Goal: Task Accomplishment & Management: Manage account settings

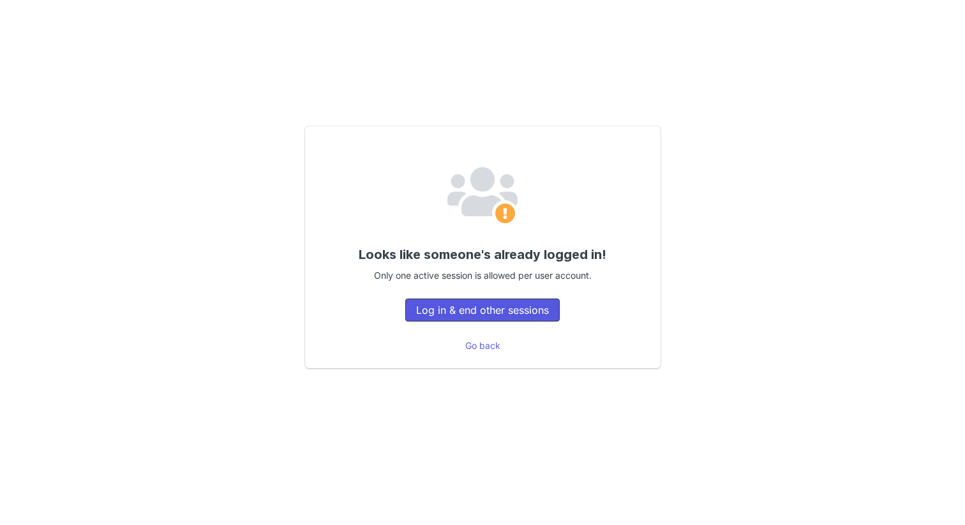
click at [468, 313] on button "Log in & end other sessions" at bounding box center [482, 310] width 154 height 23
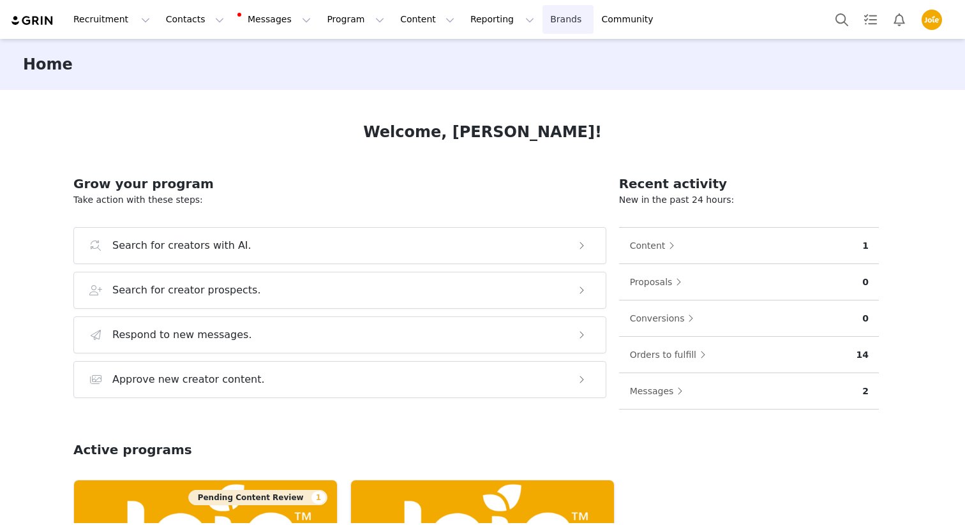
click at [542, 21] on link "Brands Brands" at bounding box center [567, 19] width 50 height 29
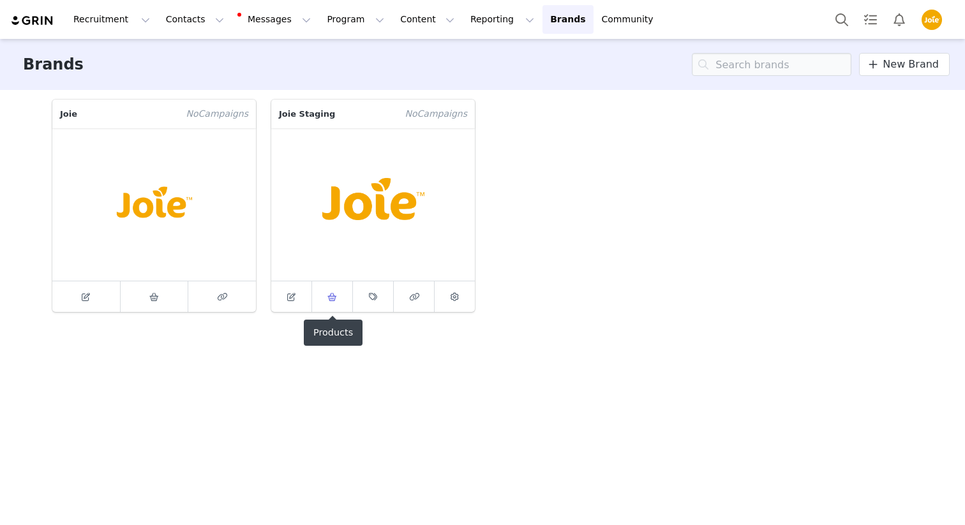
click at [326, 292] on span at bounding box center [332, 296] width 15 height 15
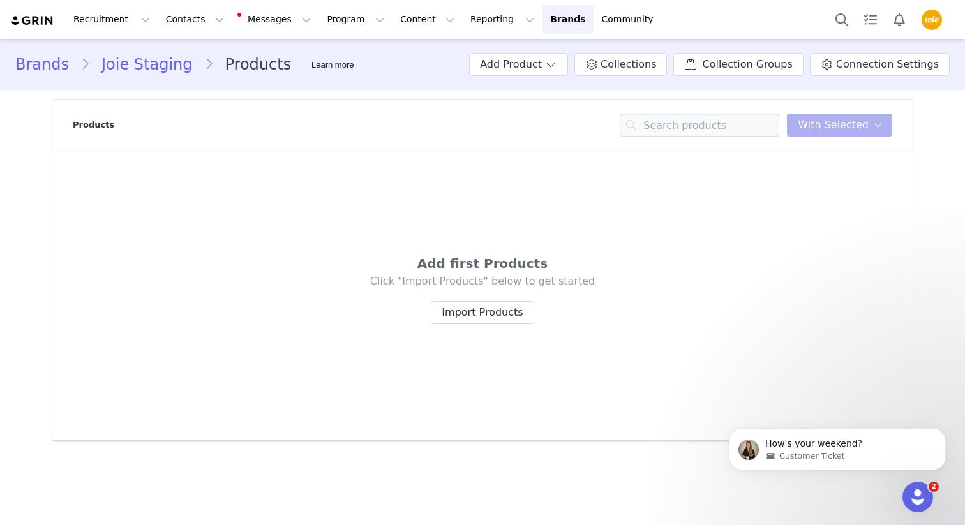
click at [31, 66] on link "Brands" at bounding box center [47, 64] width 65 height 23
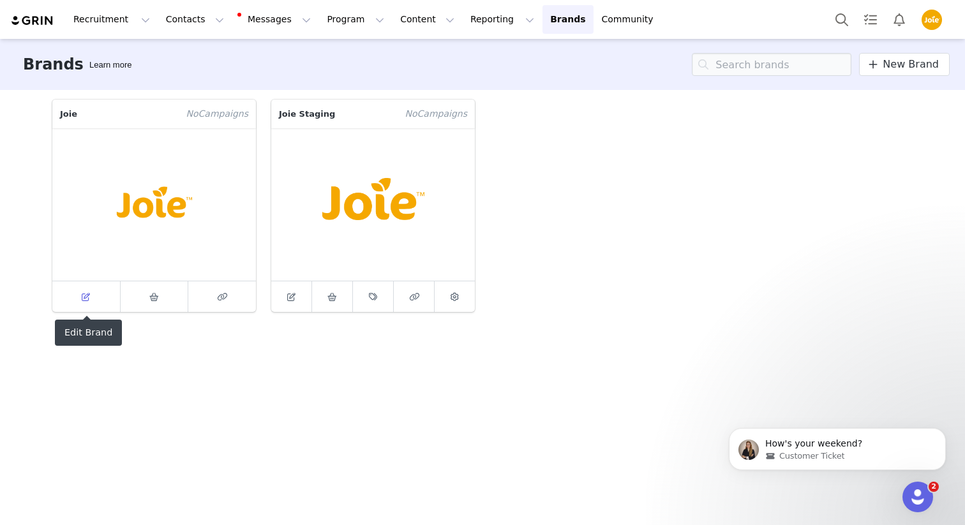
click at [89, 295] on icon at bounding box center [86, 297] width 8 height 8
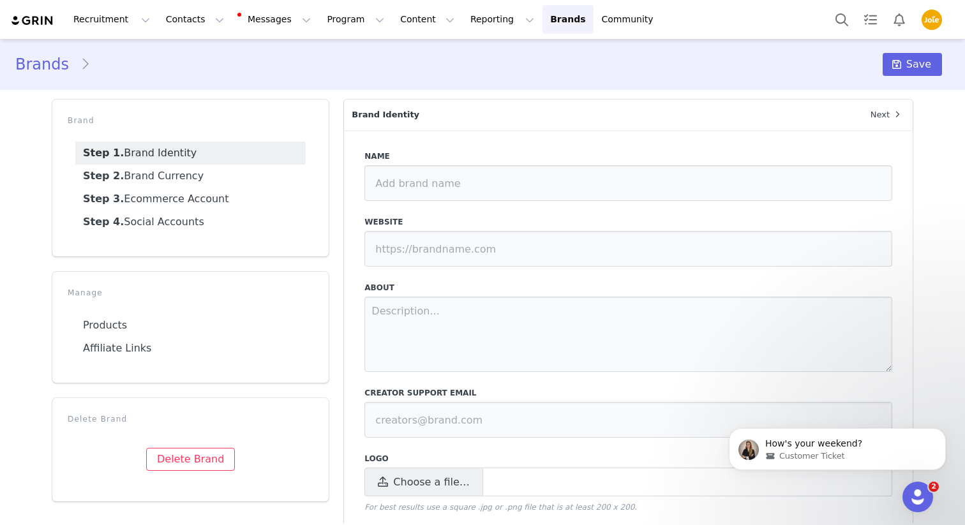
type input "Joie"
type input "[URL][DOMAIN_NAME]"
type input "[EMAIL_ADDRESS][DOMAIN_NAME]"
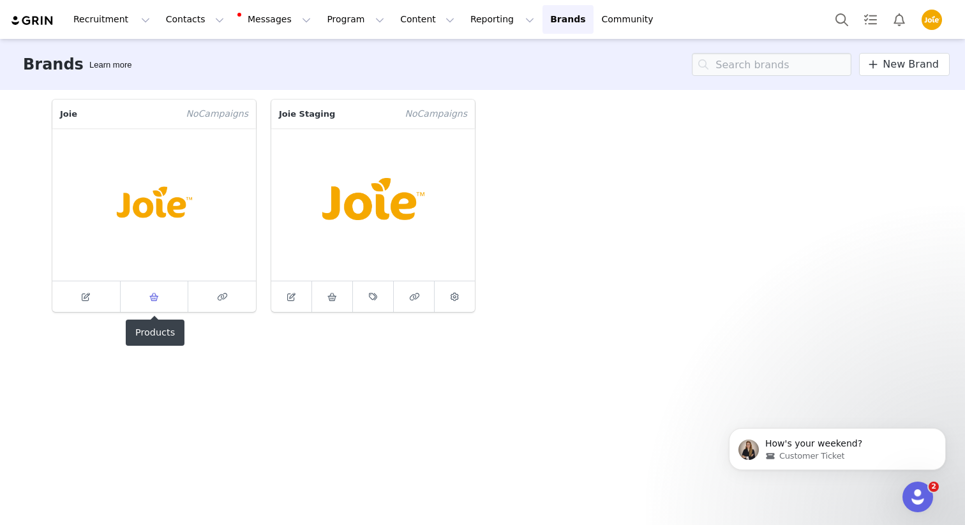
click at [158, 295] on icon at bounding box center [154, 297] width 10 height 8
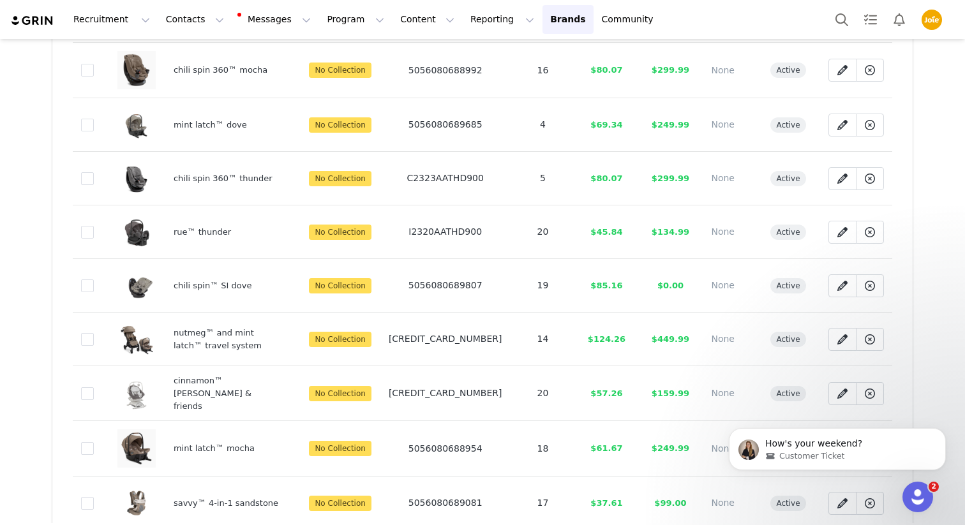
scroll to position [162, 0]
